Goal: Book appointment/travel/reservation

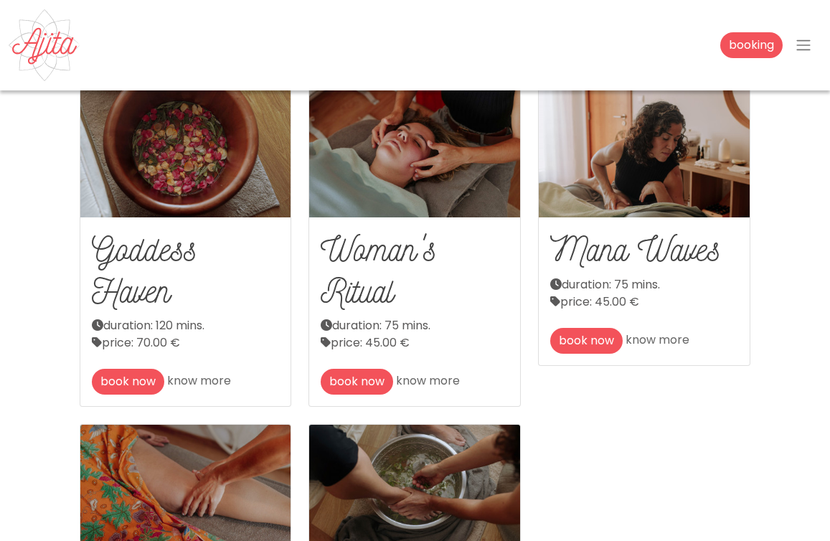
scroll to position [163, 0]
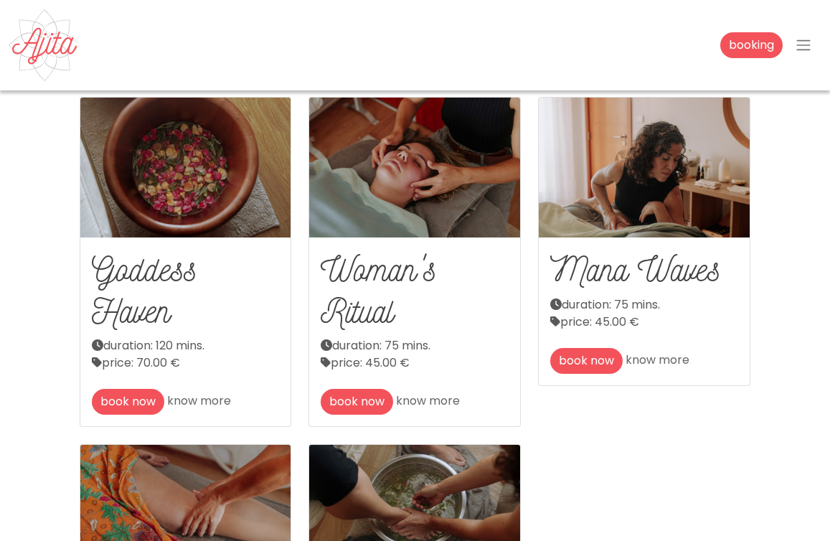
click at [415, 185] on img at bounding box center [414, 168] width 211 height 140
click at [364, 236] on img at bounding box center [414, 168] width 211 height 140
click at [364, 307] on h2 "Woman's Ritual" at bounding box center [415, 290] width 188 height 82
click at [437, 395] on link "know more" at bounding box center [428, 401] width 64 height 16
click at [627, 217] on img at bounding box center [644, 168] width 211 height 140
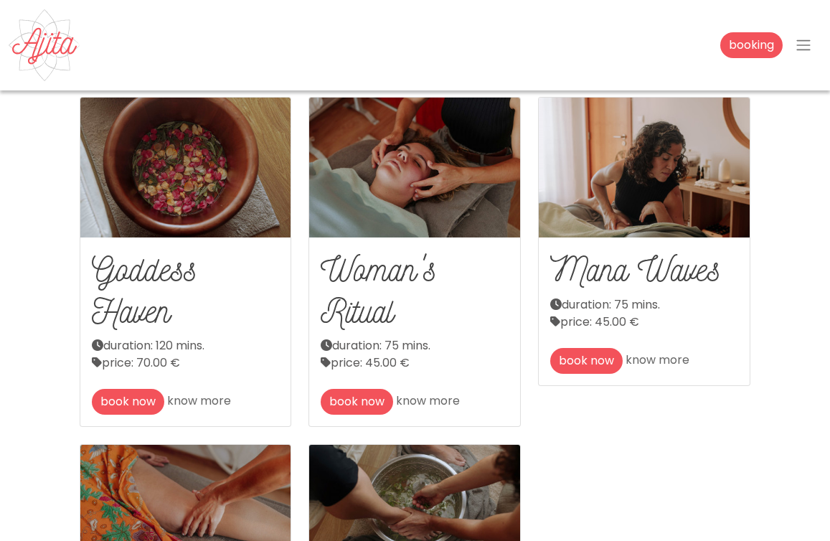
click at [602, 204] on img at bounding box center [644, 168] width 211 height 140
click at [608, 311] on div "duration: 75 mins." at bounding box center [644, 304] width 188 height 17
click at [644, 356] on link "know more" at bounding box center [657, 359] width 64 height 16
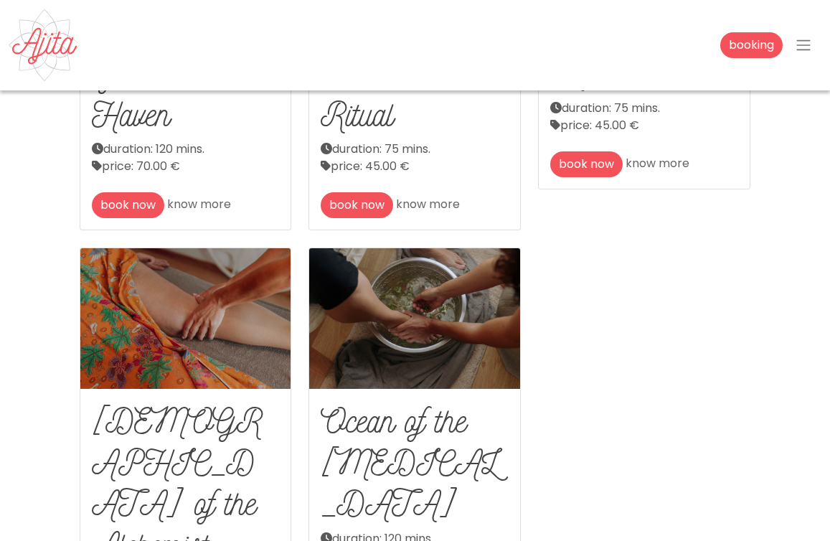
scroll to position [414, 0]
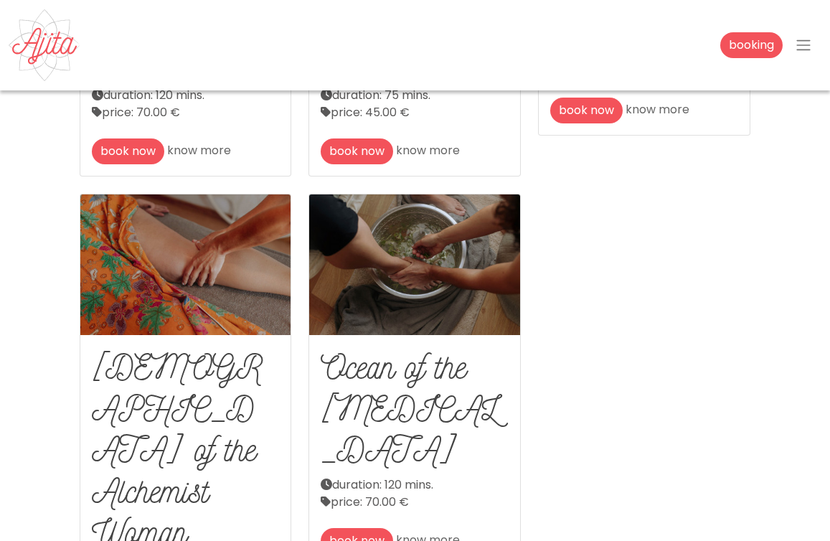
click at [172, 270] on img at bounding box center [185, 264] width 211 height 140
click at [209, 247] on img at bounding box center [185, 264] width 211 height 140
click at [169, 389] on h2 "[DEMOGRAPHIC_DATA] of the Alchemist Woman" at bounding box center [186, 449] width 188 height 207
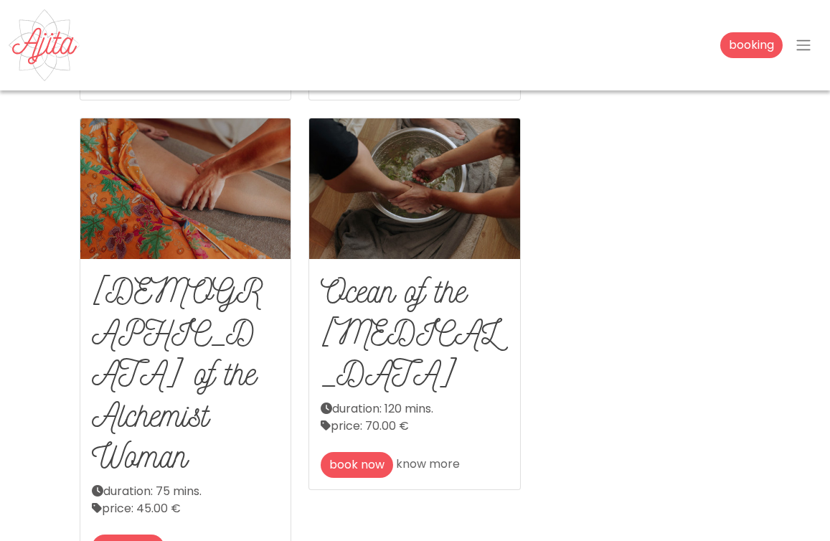
scroll to position [513, 0]
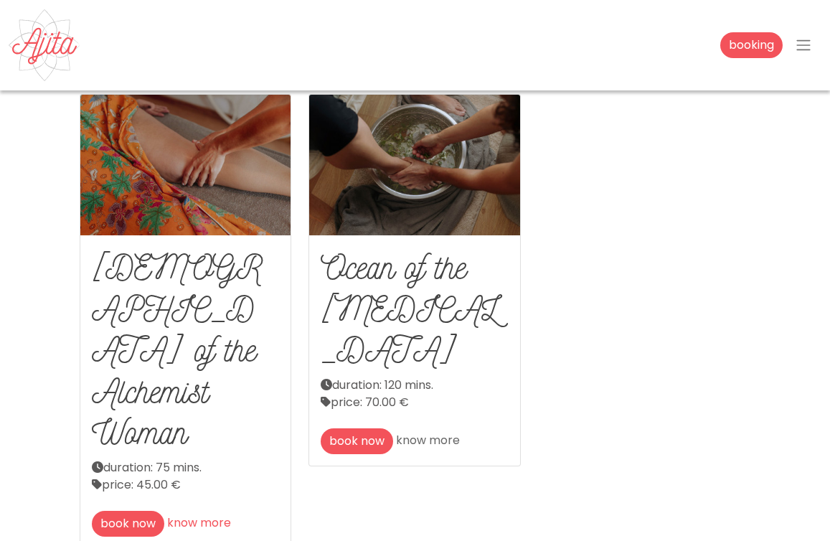
click at [189, 514] on link "know more" at bounding box center [199, 522] width 64 height 16
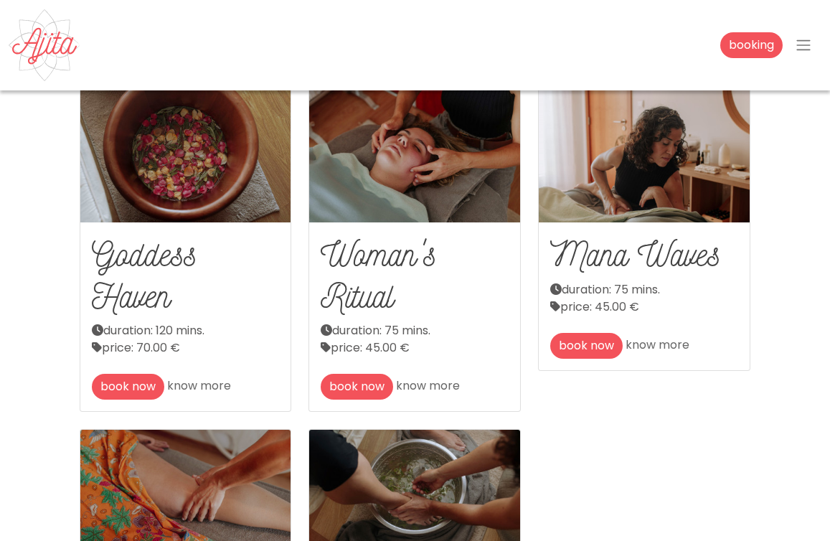
scroll to position [177, 0]
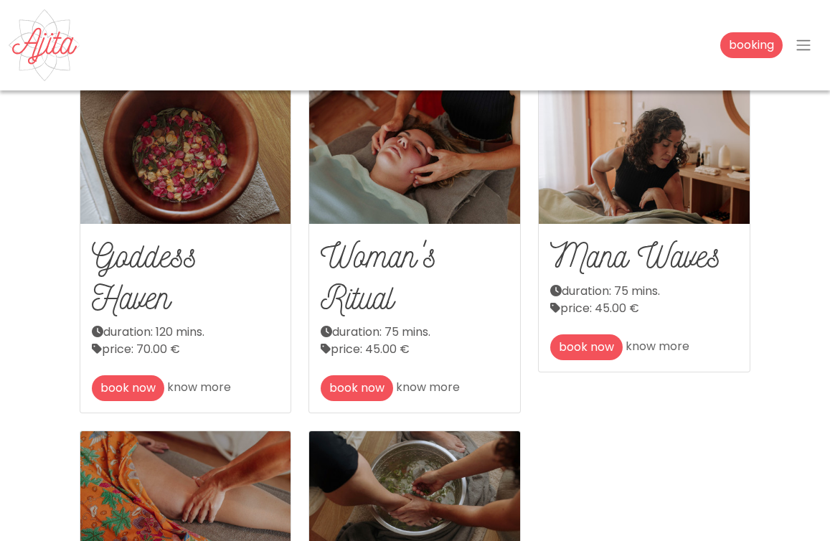
click at [658, 153] on img at bounding box center [644, 154] width 211 height 140
click at [658, 346] on link "know more" at bounding box center [657, 346] width 64 height 16
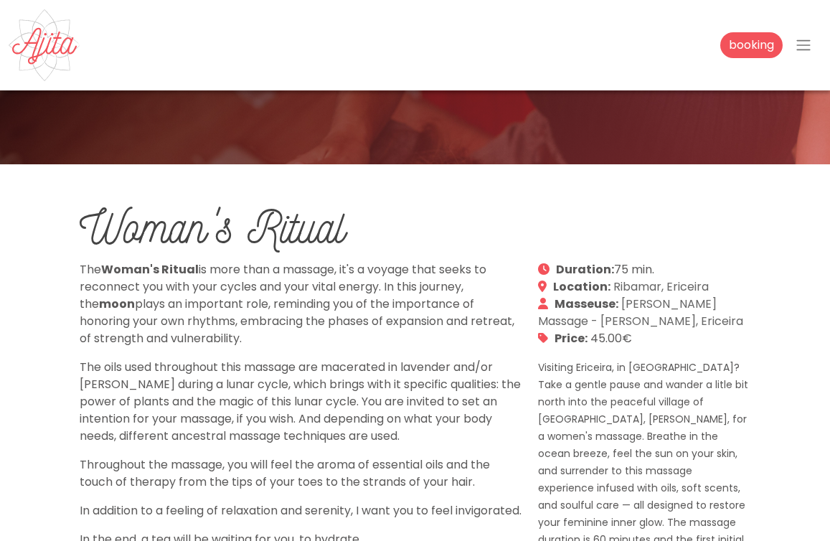
scroll to position [342, 0]
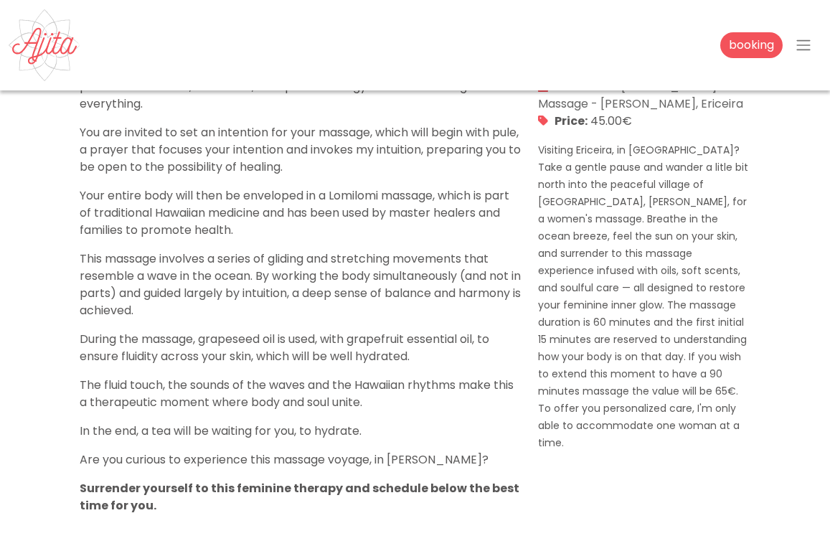
scroll to position [580, 0]
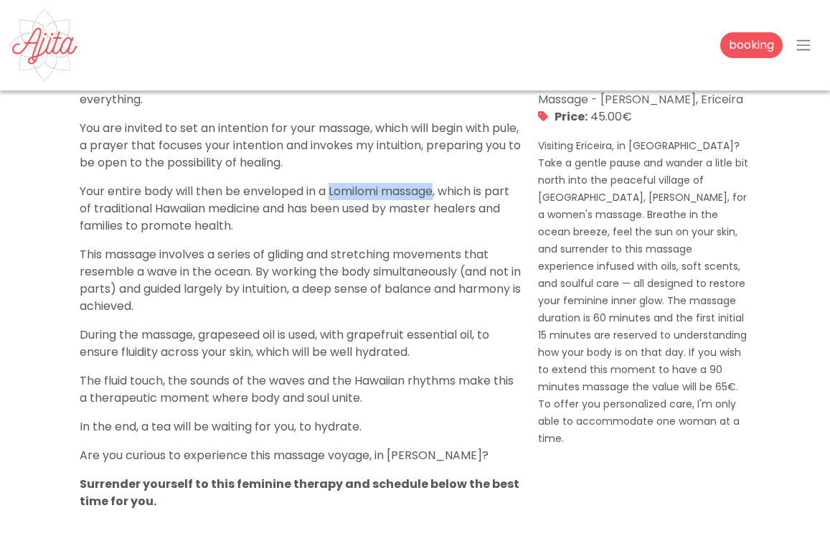
drag, startPoint x: 442, startPoint y: 191, endPoint x: 334, endPoint y: 193, distance: 107.6
click at [334, 193] on p "Your entire body will then be enveloped in a Lomilomi massage, which is part of…" at bounding box center [301, 209] width 442 height 52
copy p "Lomilomi massage"
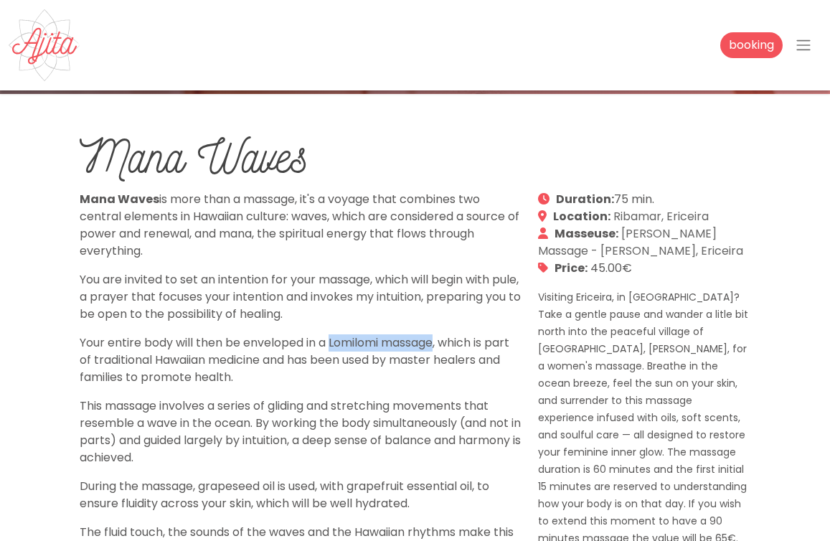
scroll to position [409, 0]
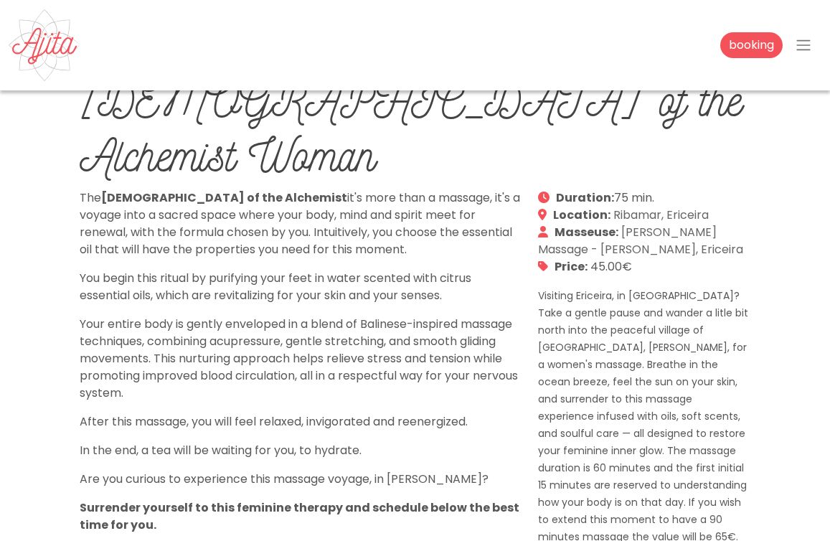
scroll to position [496, 0]
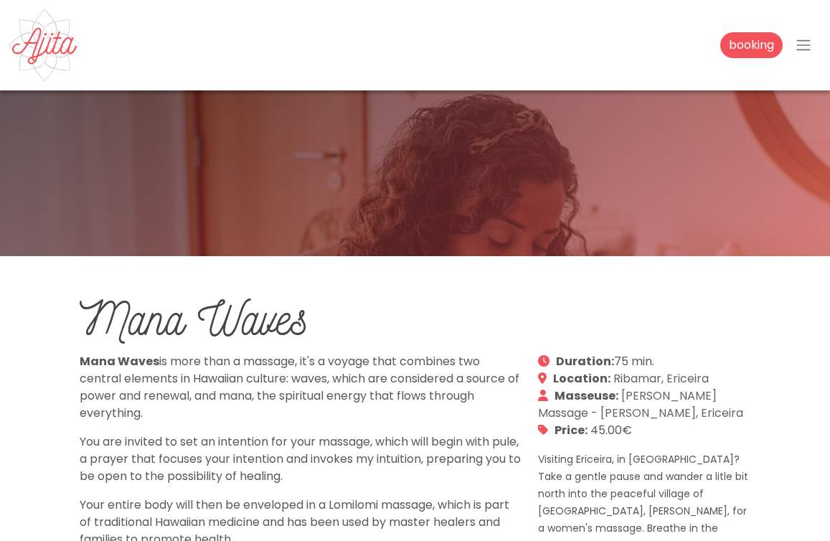
scroll to position [166, 0]
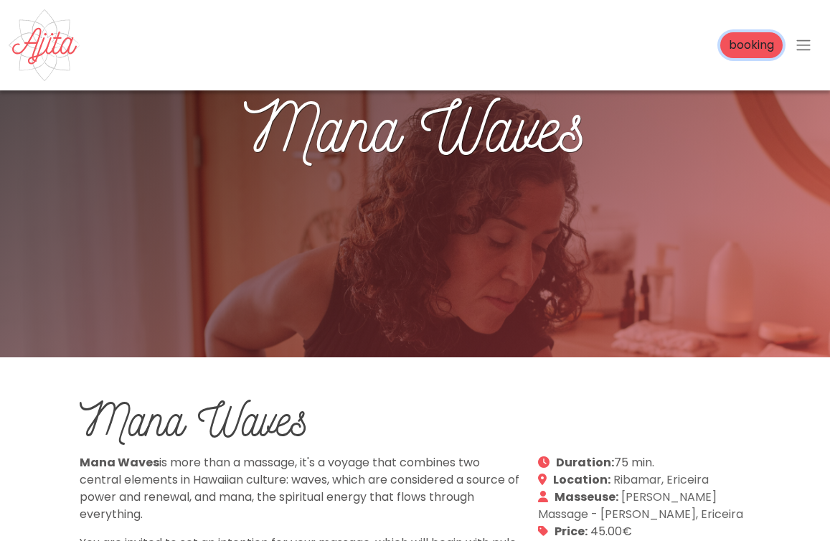
click at [758, 49] on link "booking" at bounding box center [751, 45] width 62 height 26
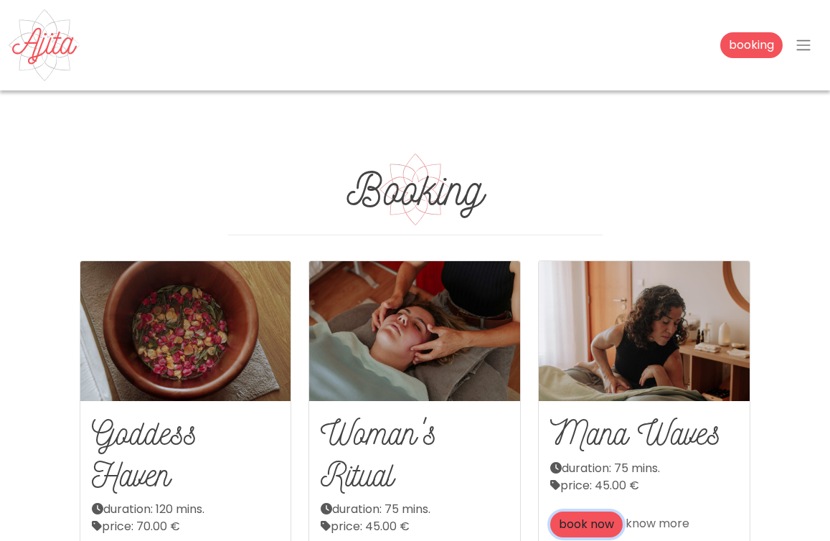
click at [592, 526] on link "book now" at bounding box center [586, 524] width 72 height 26
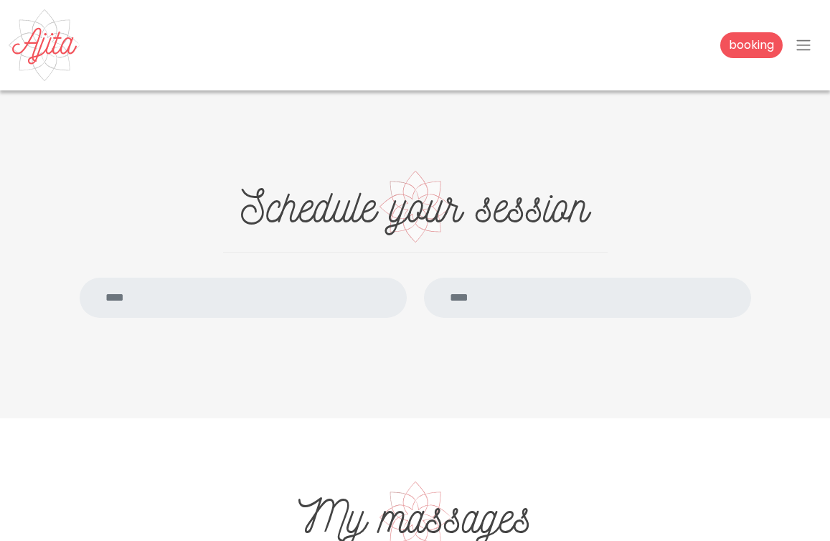
scroll to position [1187, 0]
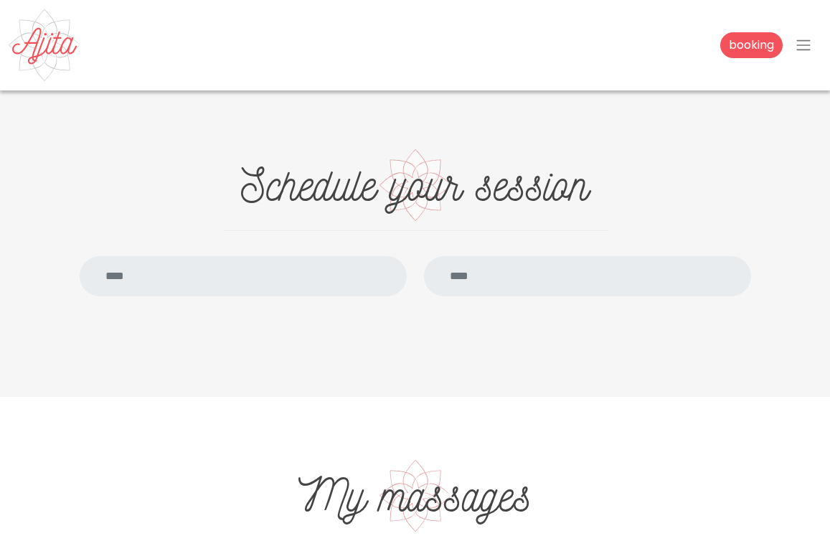
click at [295, 272] on input "text" at bounding box center [243, 276] width 327 height 40
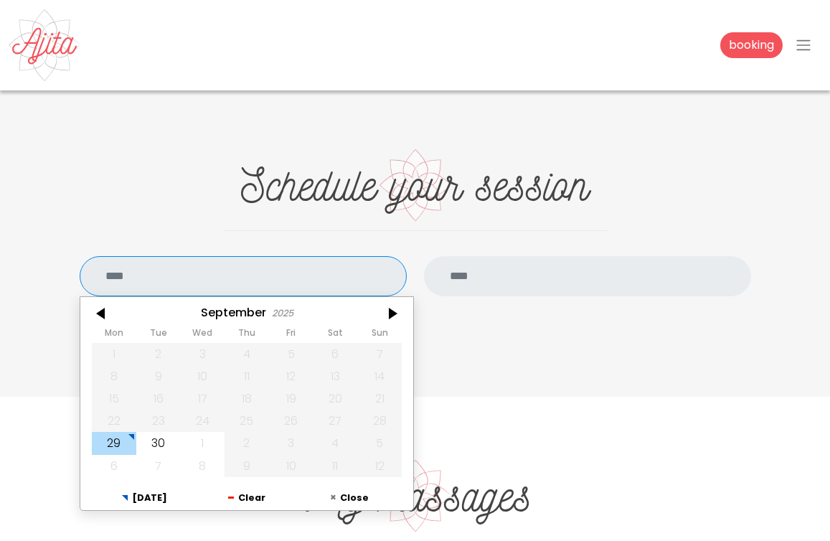
click at [118, 439] on div "29" at bounding box center [114, 443] width 44 height 22
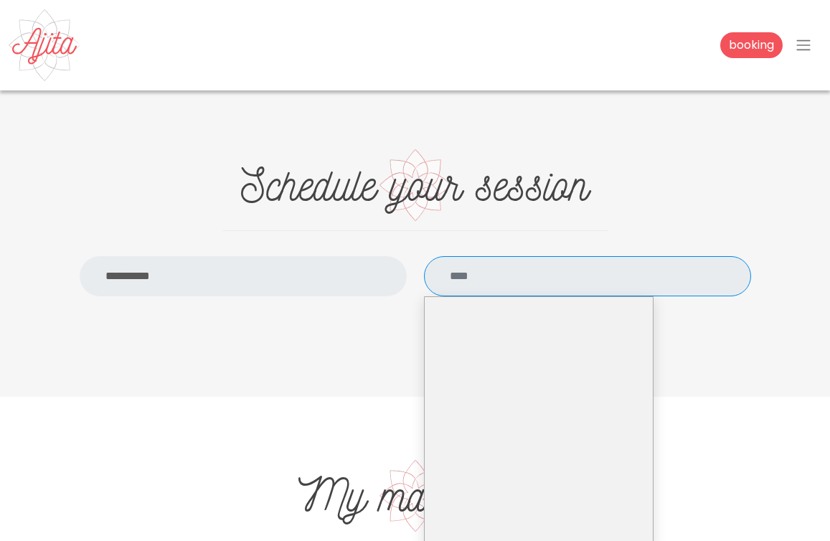
click at [479, 282] on input "text" at bounding box center [587, 276] width 327 height 40
click at [280, 275] on input "**********" at bounding box center [243, 276] width 327 height 40
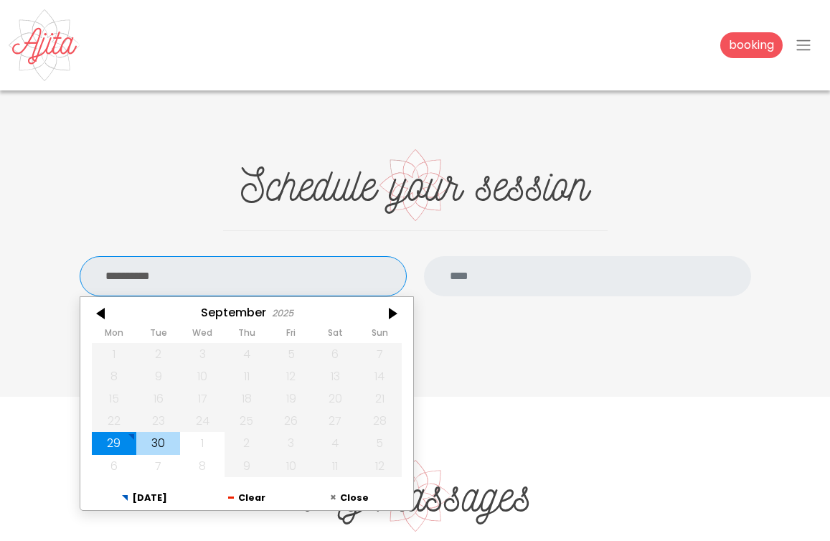
click at [161, 446] on div "30" at bounding box center [158, 443] width 44 height 22
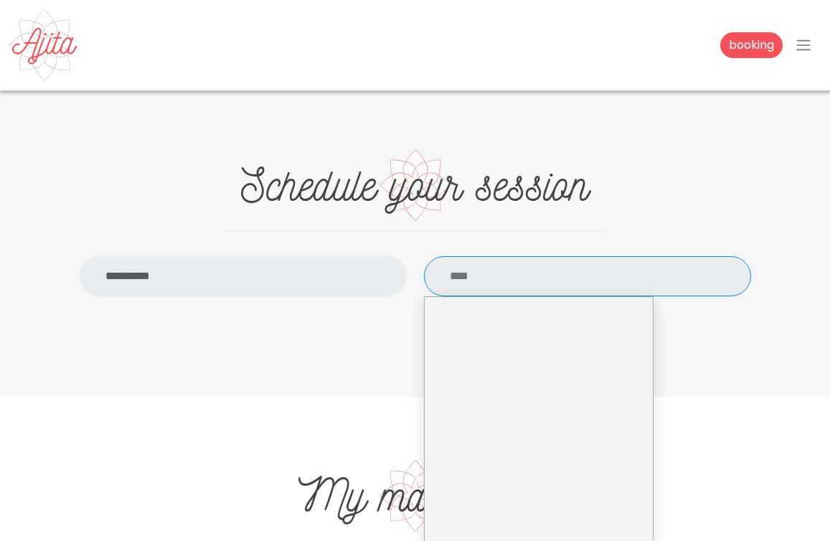
click at [525, 280] on input "text" at bounding box center [587, 276] width 327 height 40
click at [271, 279] on input "**********" at bounding box center [243, 276] width 327 height 40
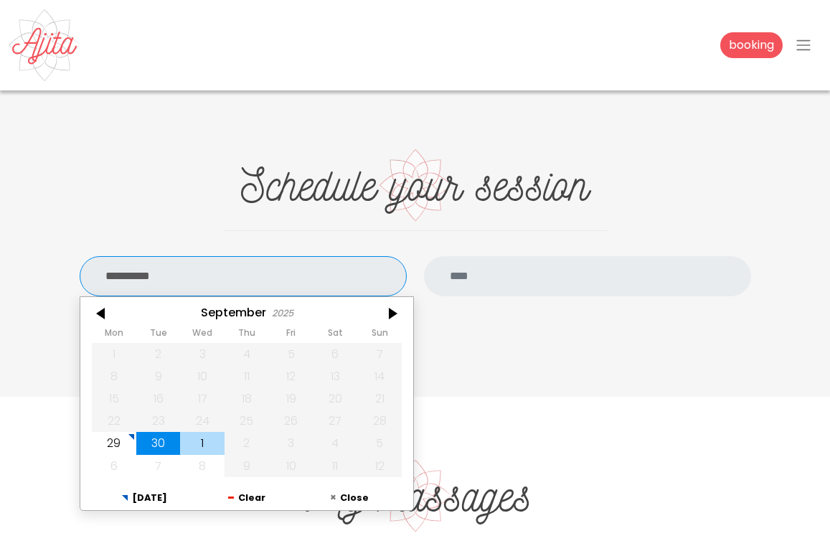
click at [203, 447] on div "1" at bounding box center [202, 443] width 44 height 22
type input "**********"
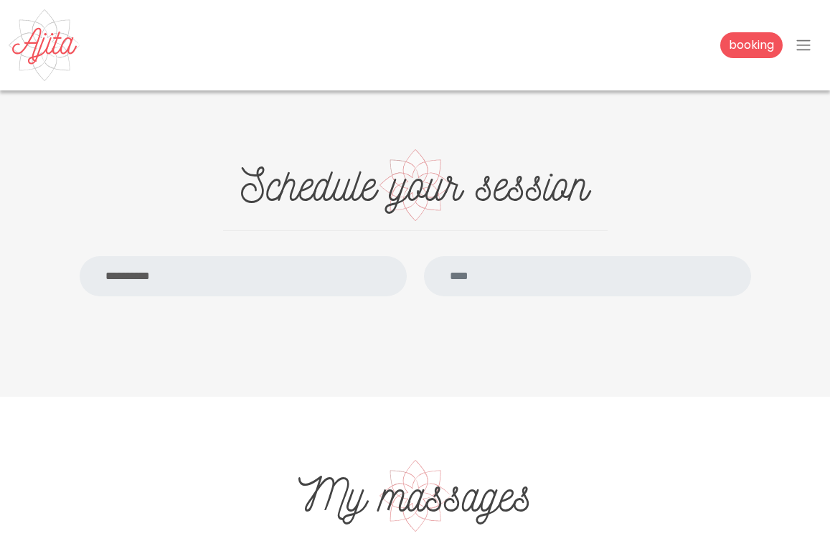
scroll to position [123, 0]
click at [554, 283] on input "text" at bounding box center [587, 276] width 327 height 40
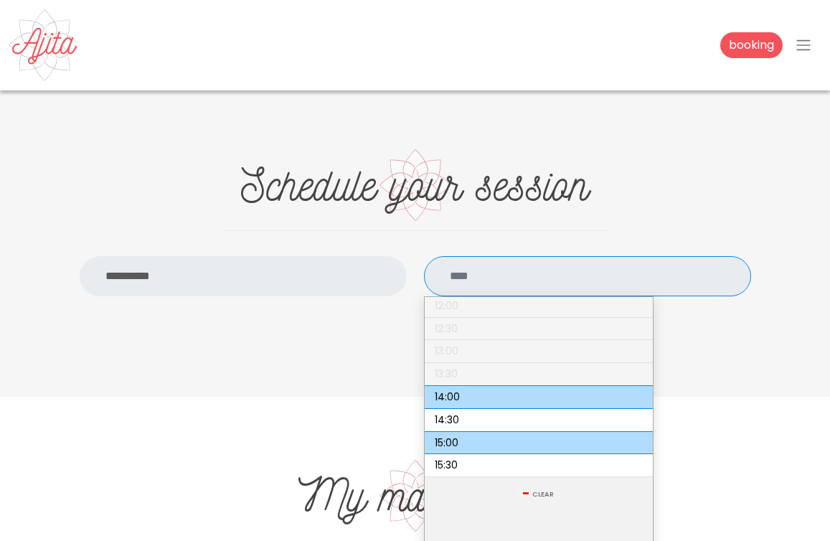
click at [493, 444] on li "15:00" at bounding box center [538, 442] width 228 height 24
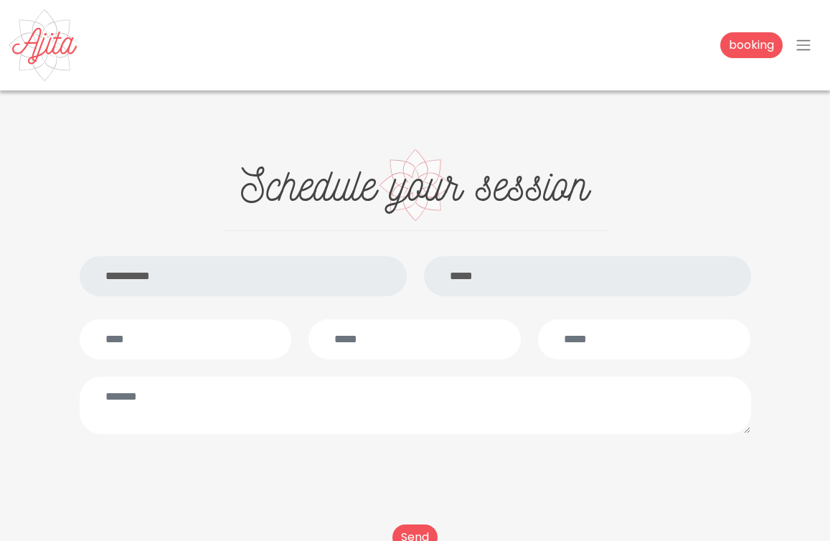
click at [495, 271] on input "*****" at bounding box center [587, 276] width 327 height 40
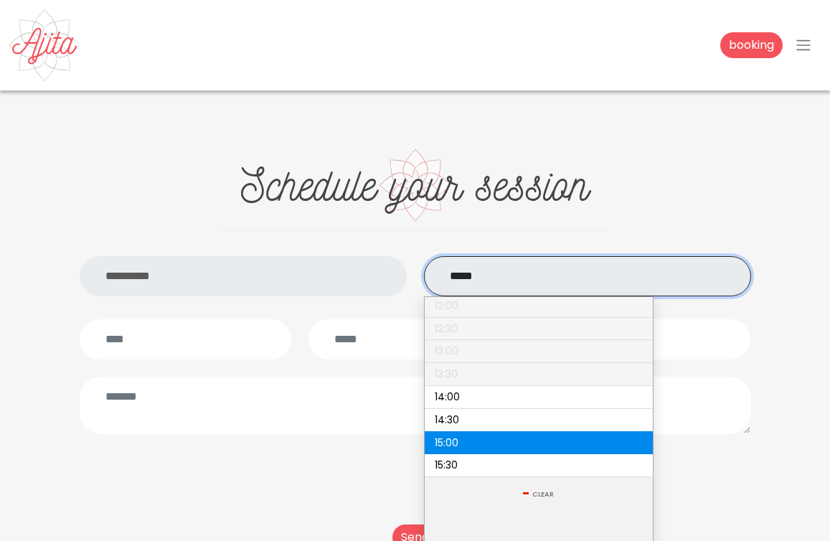
click at [495, 271] on input "*****" at bounding box center [587, 276] width 327 height 40
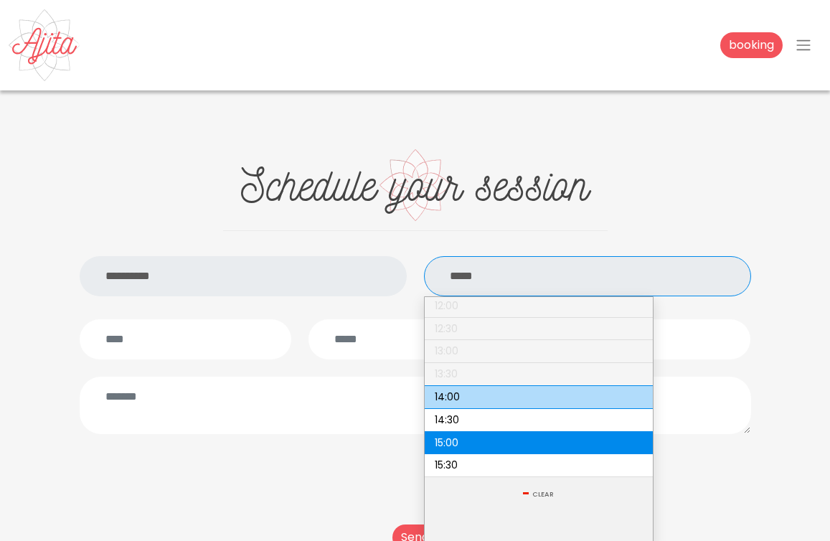
click at [488, 401] on li "14:00" at bounding box center [538, 397] width 228 height 24
type input "*****"
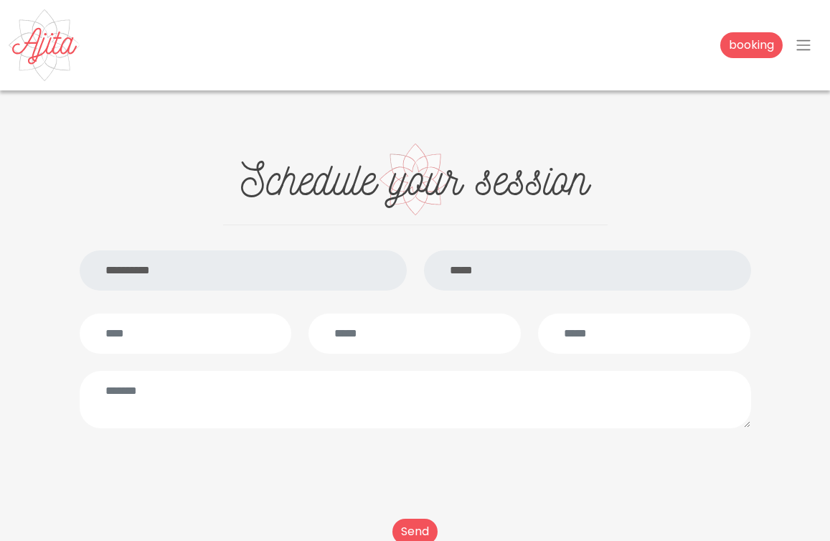
click at [497, 270] on input "*****" at bounding box center [587, 270] width 327 height 40
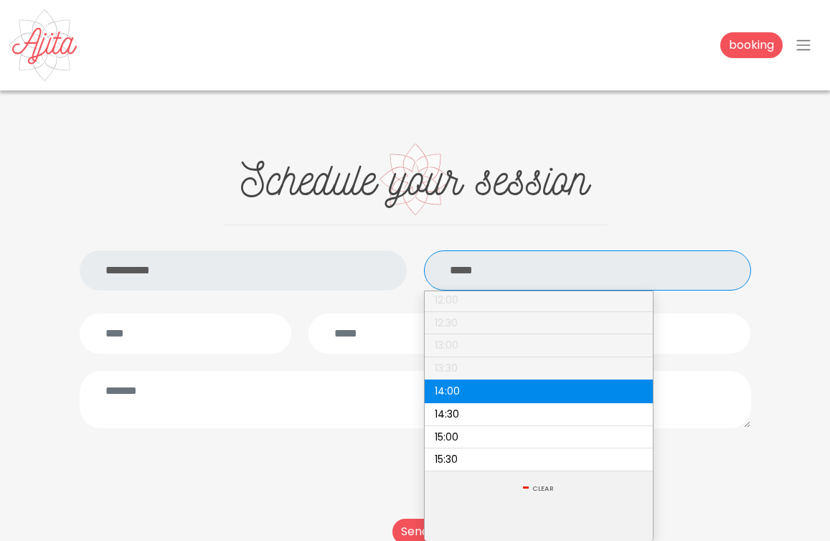
click at [305, 319] on div at bounding box center [414, 333] width 229 height 40
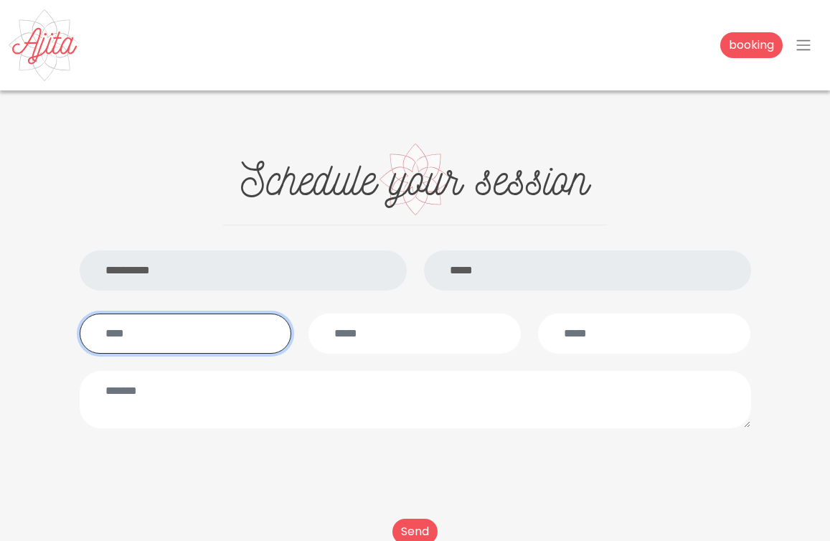
click at [217, 336] on input "text" at bounding box center [186, 333] width 212 height 40
type input "*********"
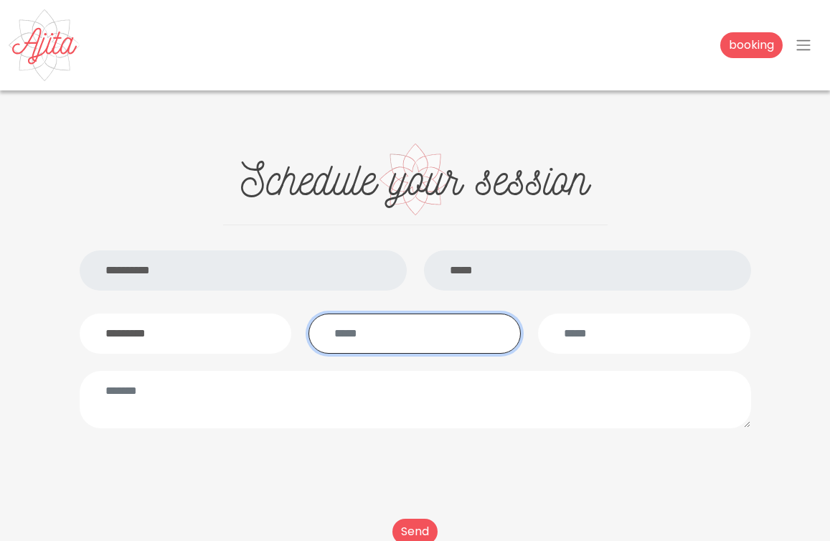
click at [412, 326] on input "email" at bounding box center [414, 333] width 212 height 40
type input "**********"
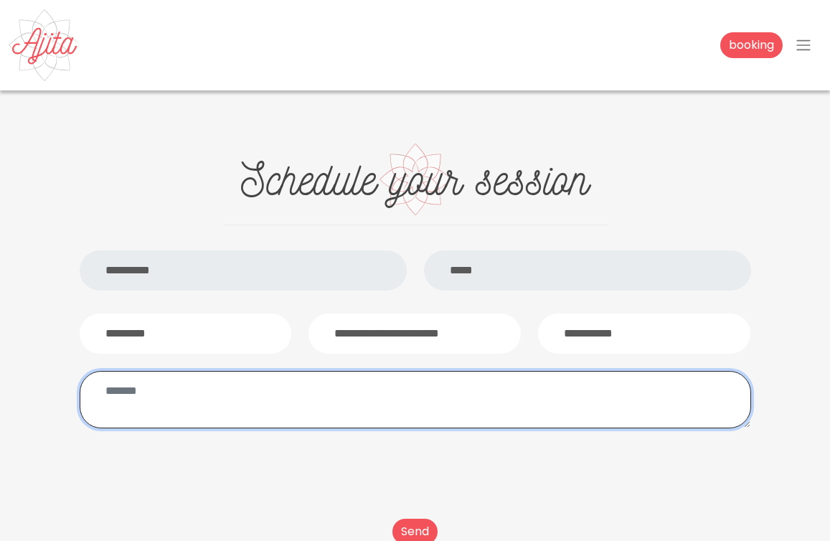
click at [152, 407] on textarea at bounding box center [415, 399] width 671 height 57
type textarea "**********"
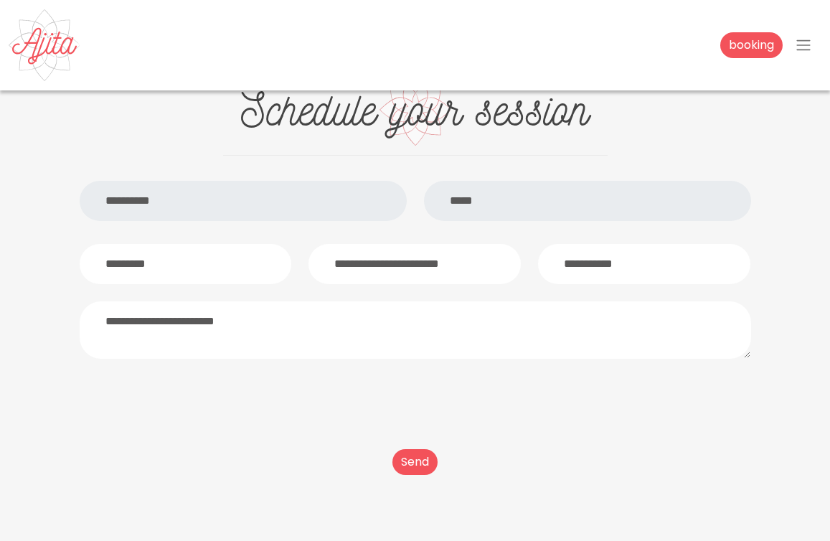
scroll to position [1303, 0]
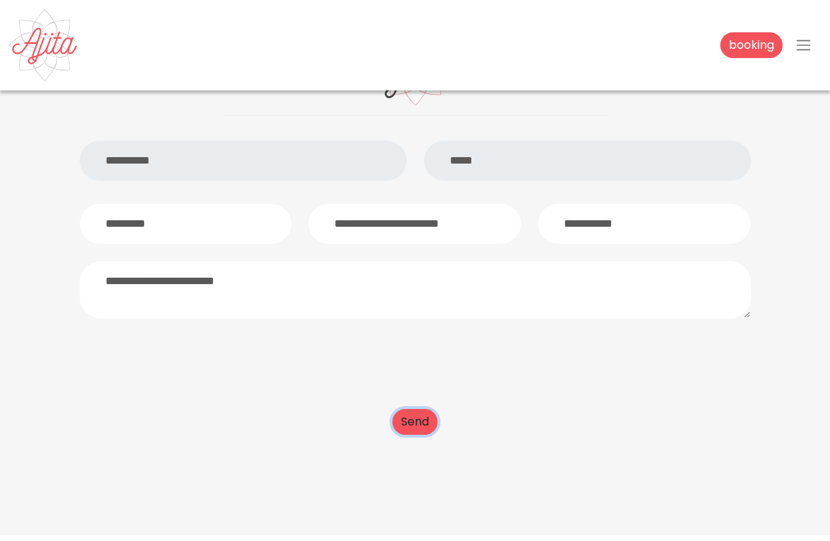
click at [409, 419] on button "Send" at bounding box center [414, 422] width 45 height 26
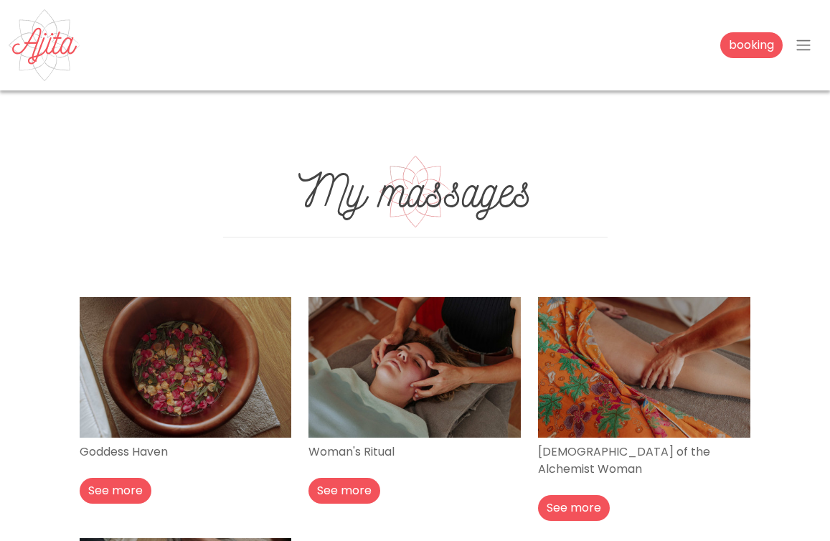
scroll to position [1486, 0]
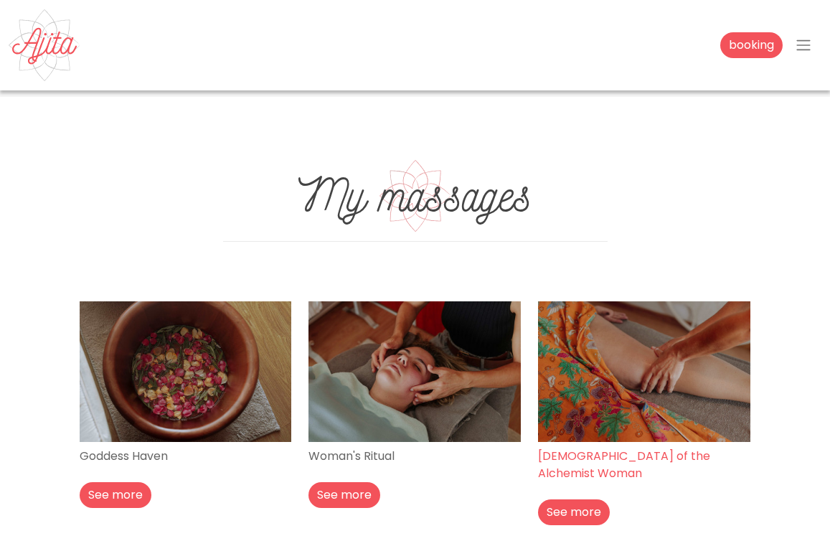
click at [606, 380] on img at bounding box center [644, 371] width 212 height 141
click at [627, 336] on img at bounding box center [644, 371] width 212 height 141
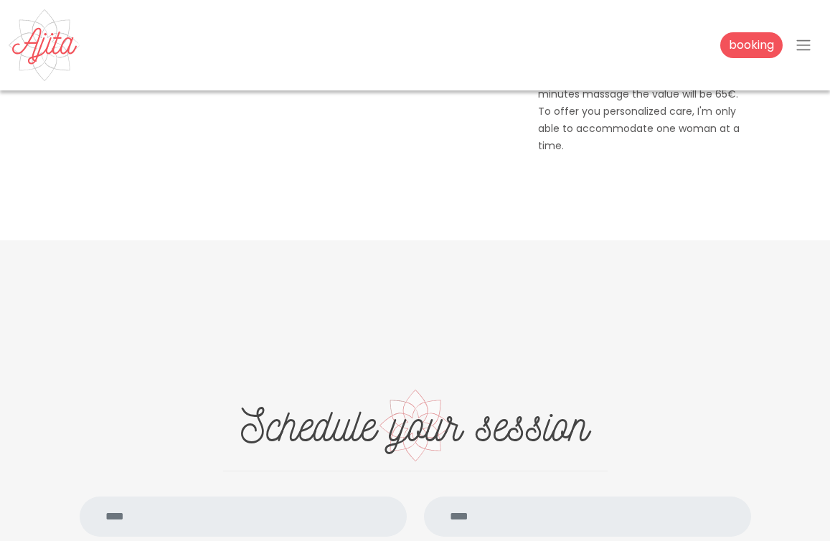
scroll to position [930, 0]
